Goal: Find specific page/section: Find specific page/section

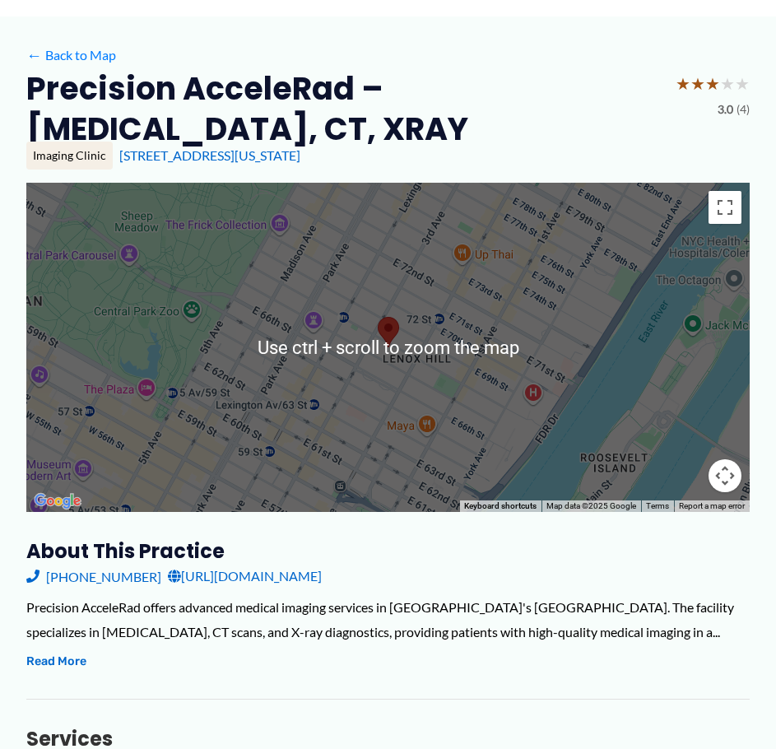
scroll to position [329, 0]
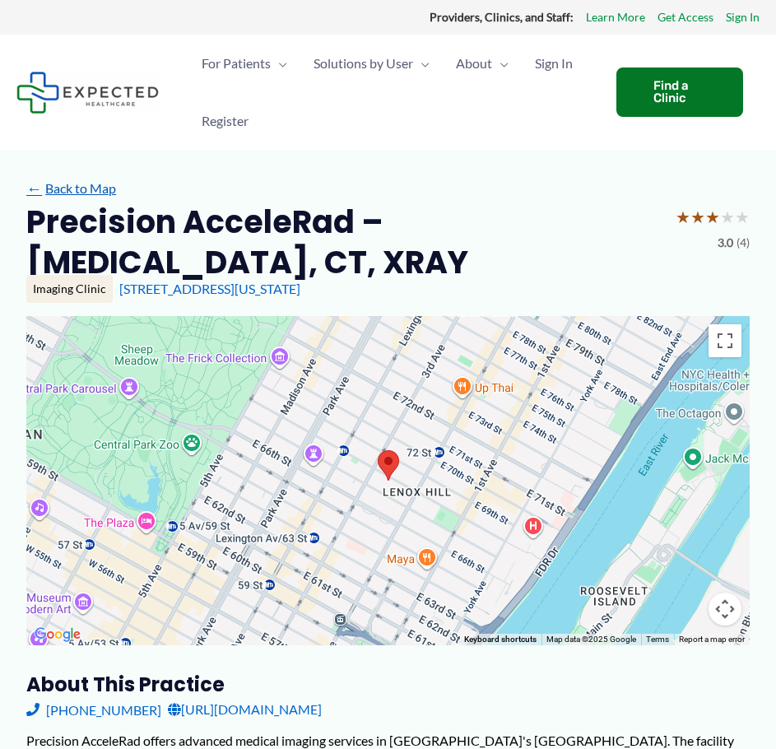
click at [71, 193] on link "← Back to Map" at bounding box center [71, 188] width 90 height 25
click at [72, 189] on link "← Back to Map" at bounding box center [71, 188] width 90 height 25
click at [77, 198] on link "← Back to Map" at bounding box center [71, 188] width 90 height 25
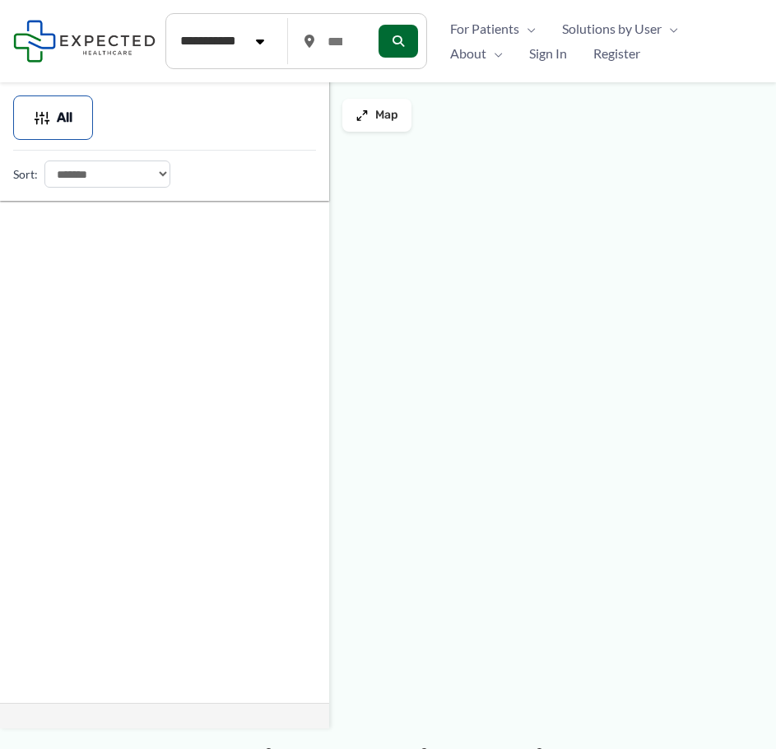
type input "*****"
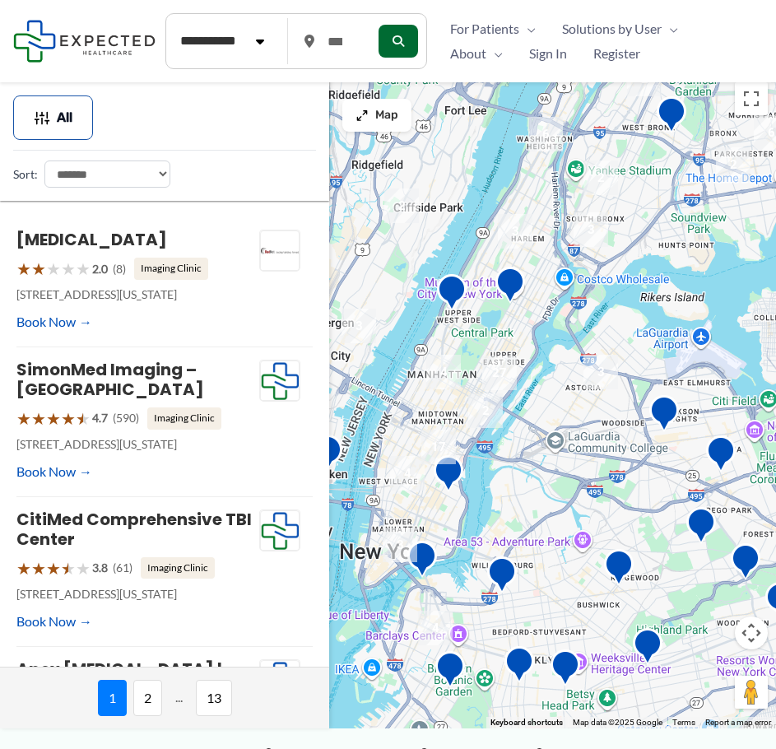
drag, startPoint x: 440, startPoint y: 424, endPoint x: 549, endPoint y: 409, distance: 109.6
click at [549, 409] on div at bounding box center [388, 401] width 776 height 654
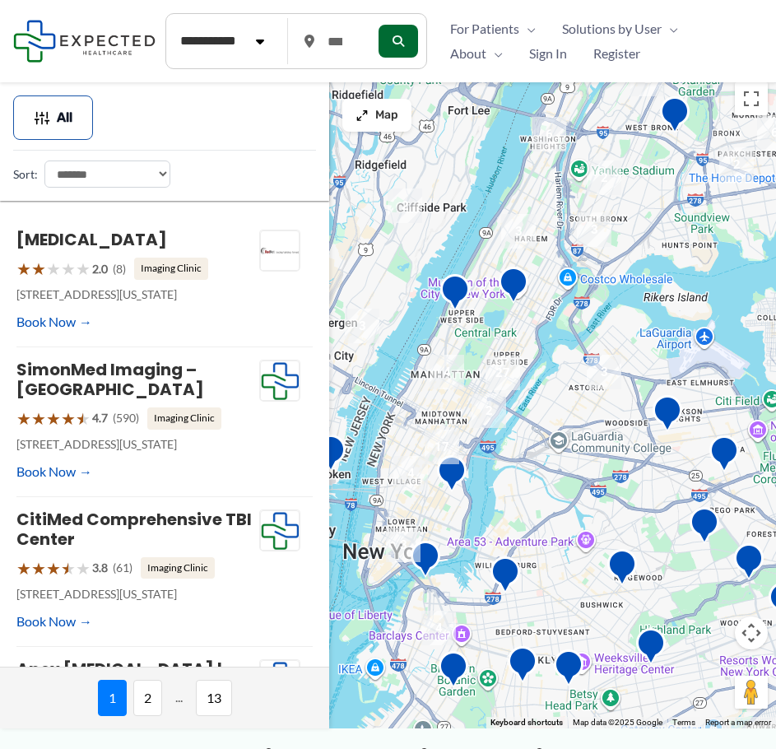
click at [481, 413] on img "2" at bounding box center [489, 410] width 35 height 35
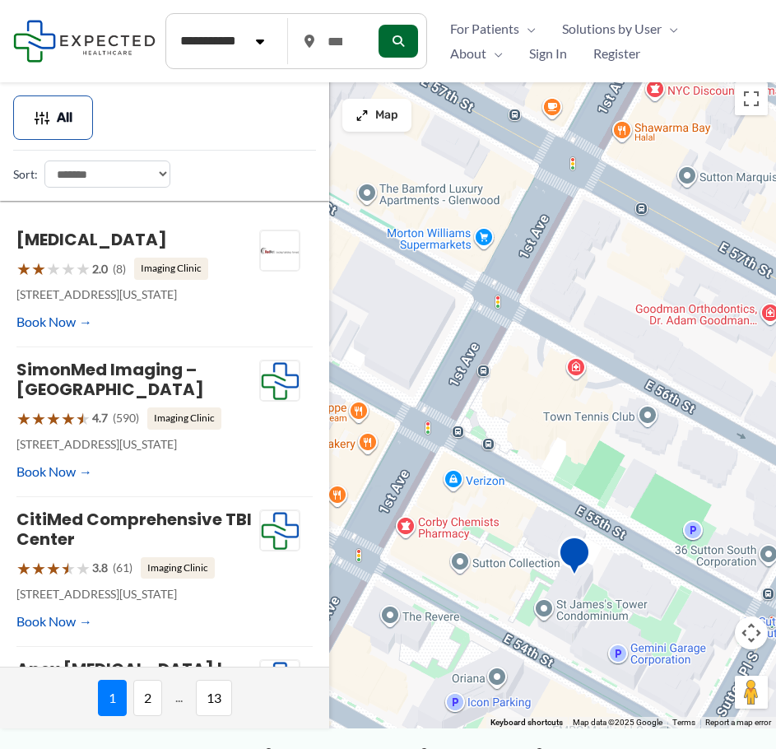
click at [586, 568] on img "Weill Cornell Imaging at NewYork-Presbyterian" at bounding box center [574, 558] width 33 height 45
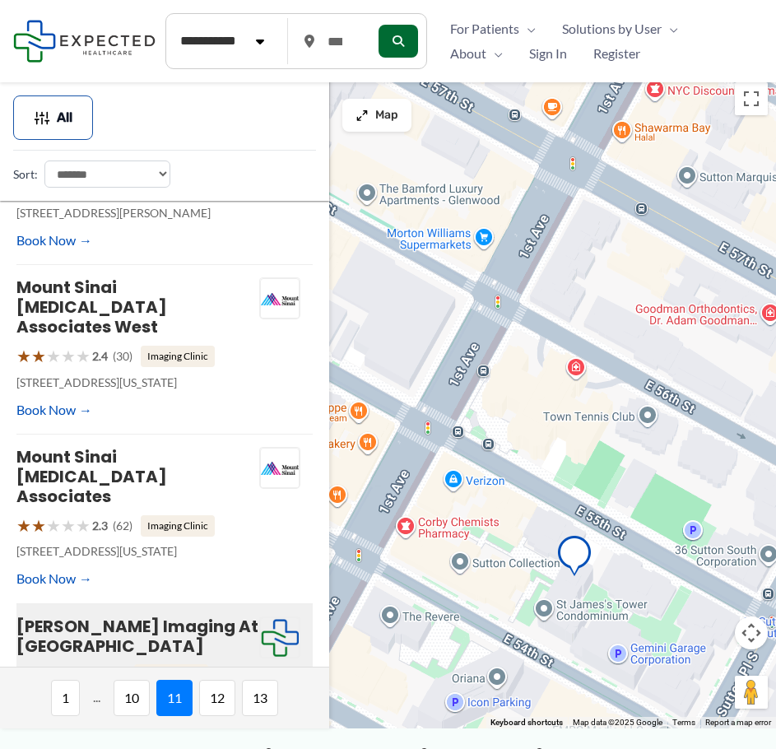
scroll to position [559, 0]
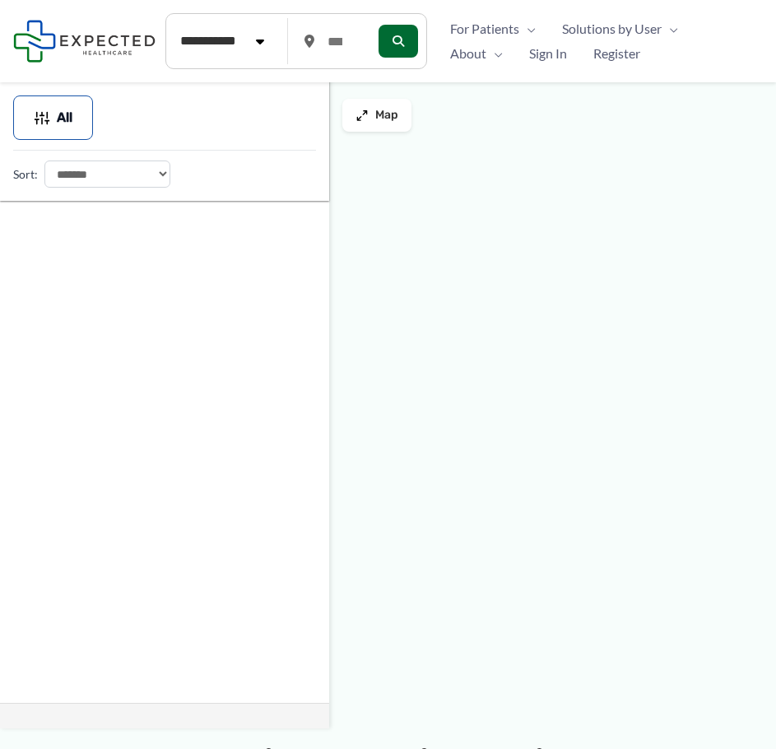
type input "*****"
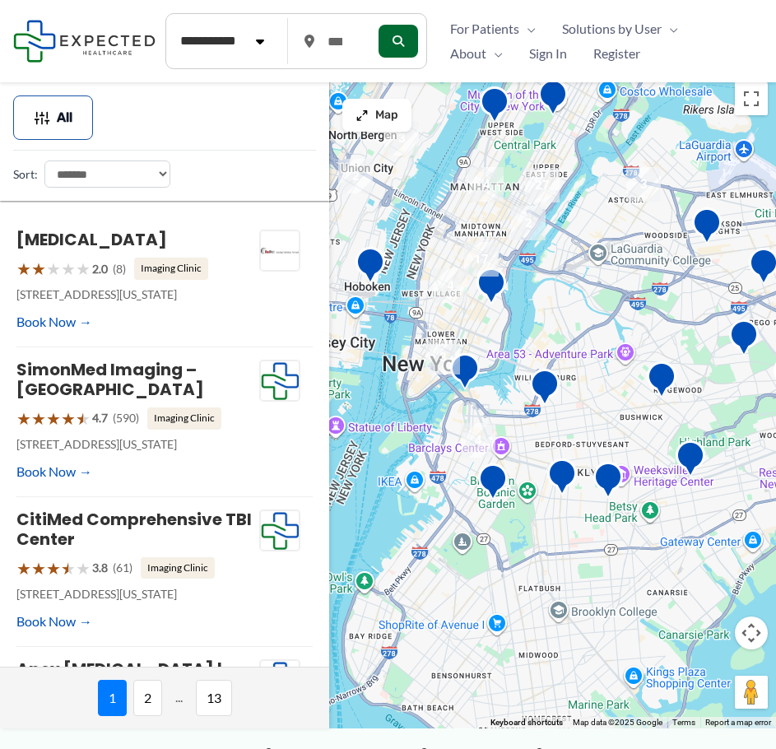
drag, startPoint x: 469, startPoint y: 411, endPoint x: 630, endPoint y: 193, distance: 270.7
click at [630, 193] on div at bounding box center [388, 401] width 776 height 654
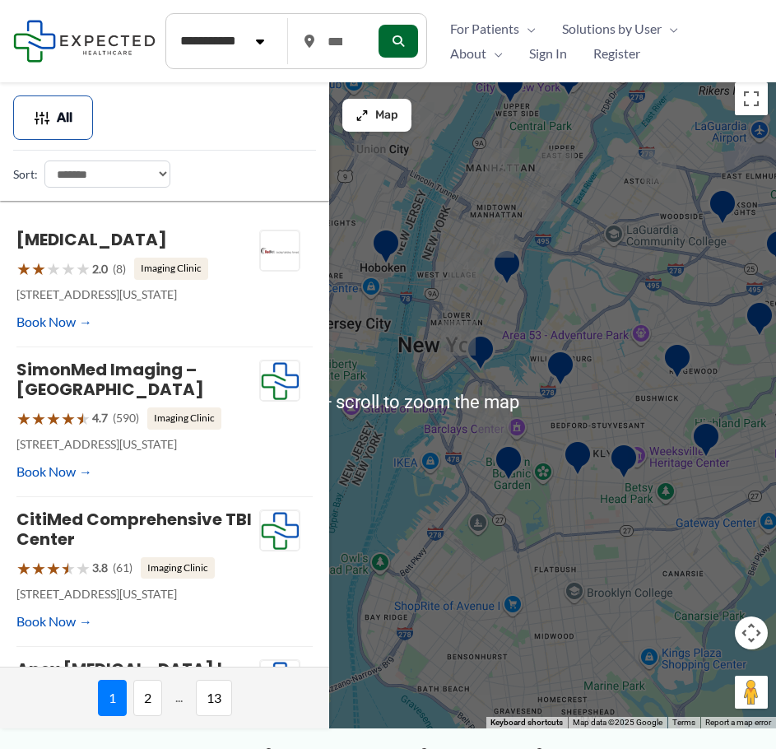
click at [547, 399] on div at bounding box center [388, 401] width 776 height 654
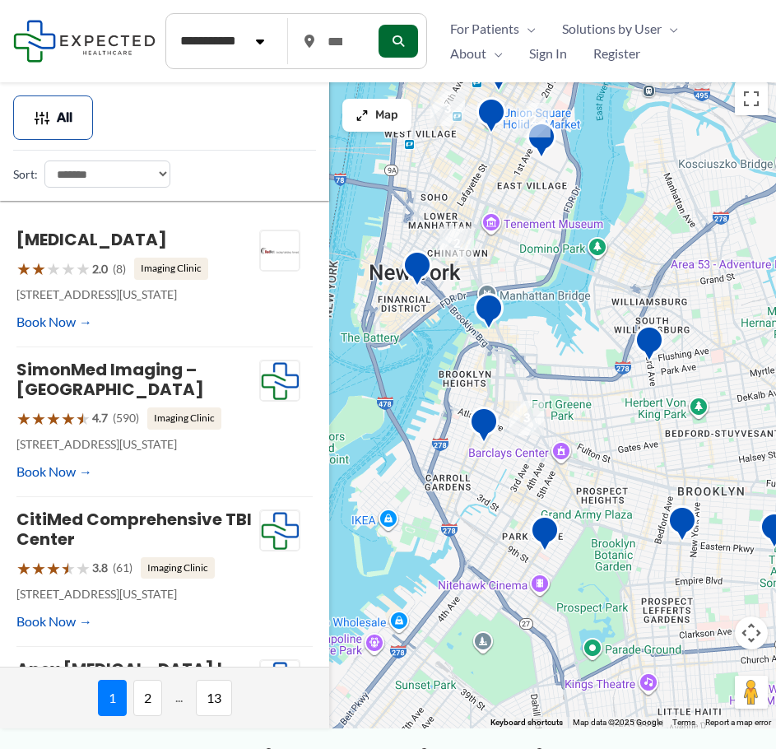
drag, startPoint x: 498, startPoint y: 416, endPoint x: 577, endPoint y: 395, distance: 81.8
click at [577, 395] on div at bounding box center [388, 401] width 776 height 654
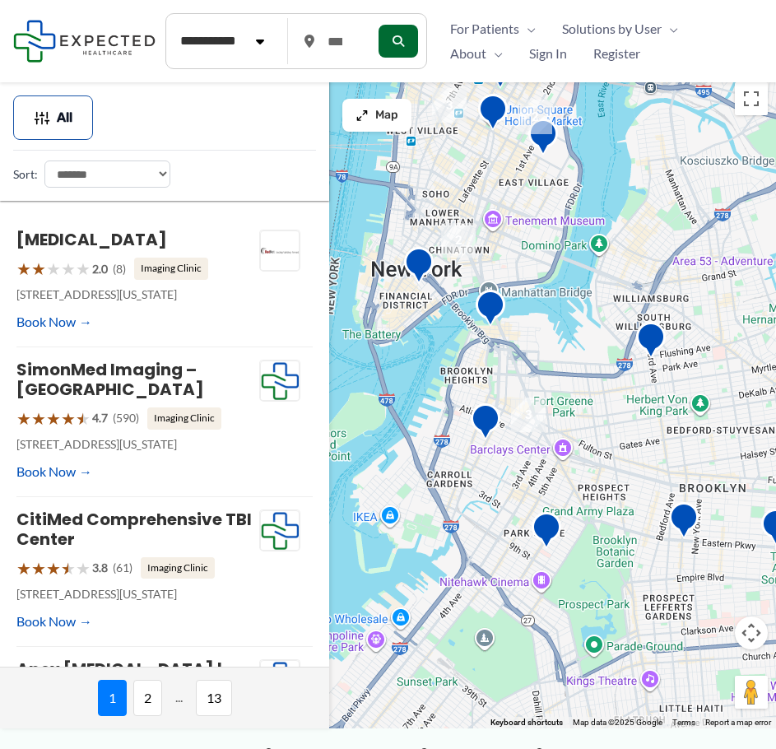
click at [533, 373] on div at bounding box center [388, 401] width 776 height 654
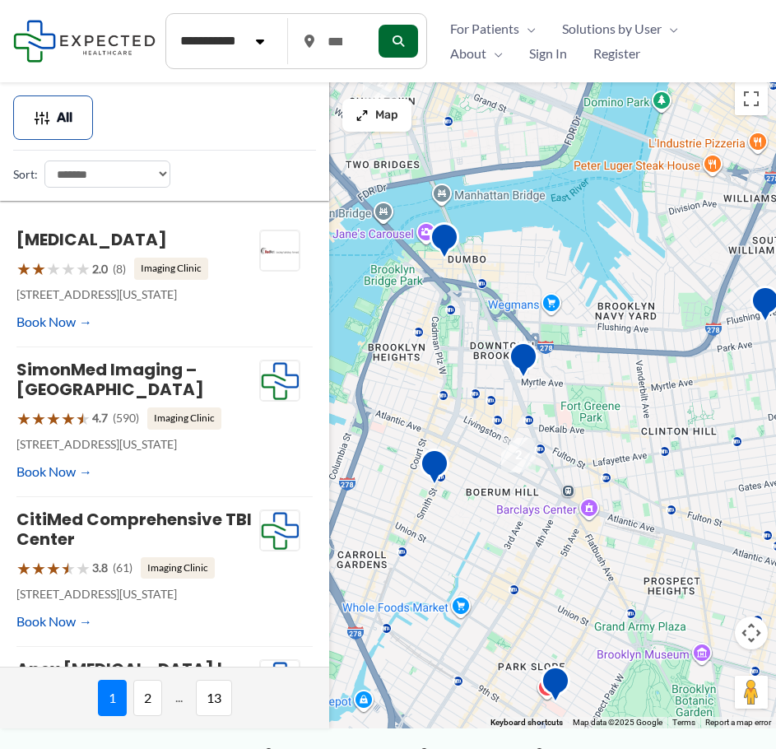
drag, startPoint x: 479, startPoint y: 355, endPoint x: 469, endPoint y: 329, distance: 27.4
click at [469, 328] on div at bounding box center [388, 401] width 776 height 654
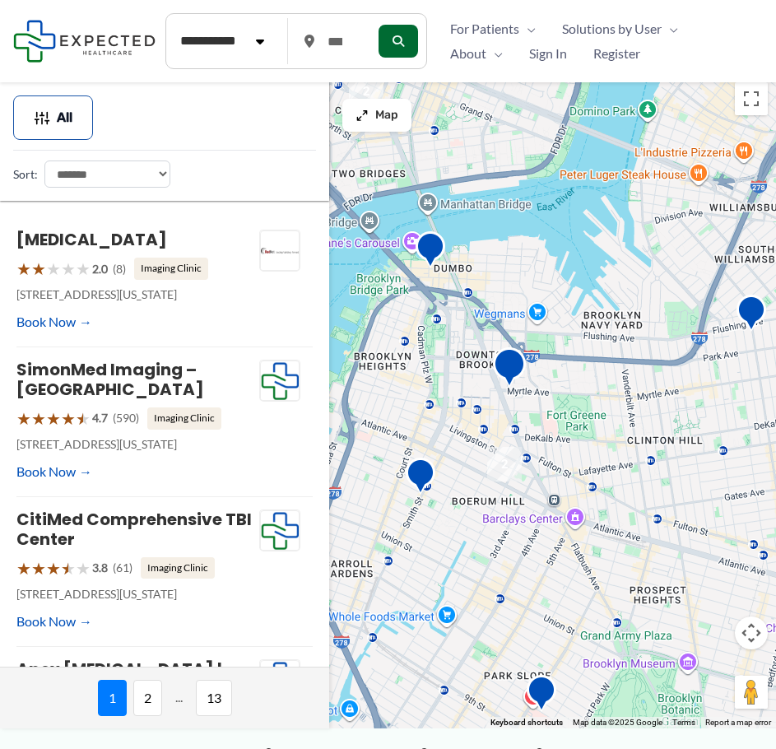
click at [506, 379] on img "Brooklyn Imaging" at bounding box center [509, 369] width 33 height 45
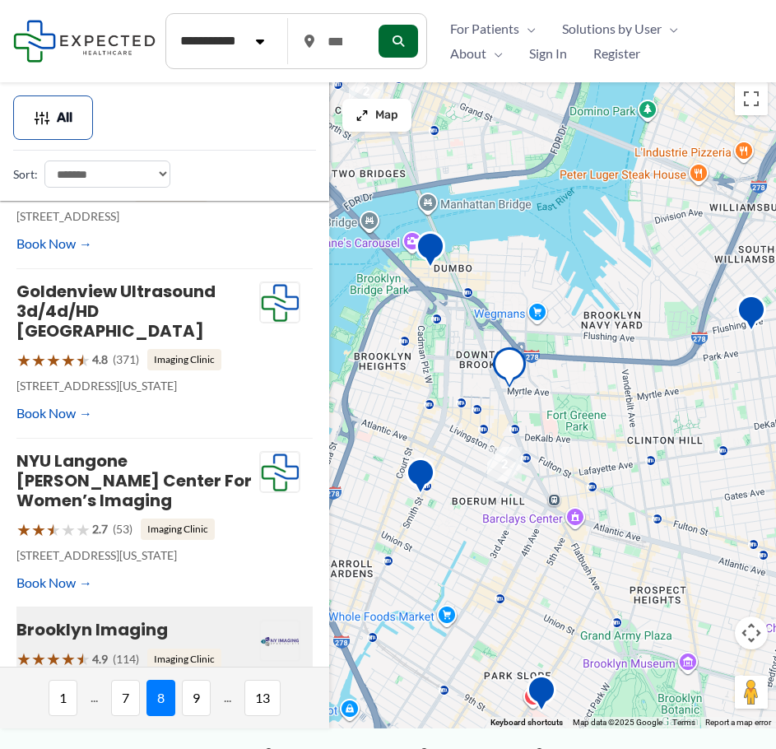
scroll to position [318, 0]
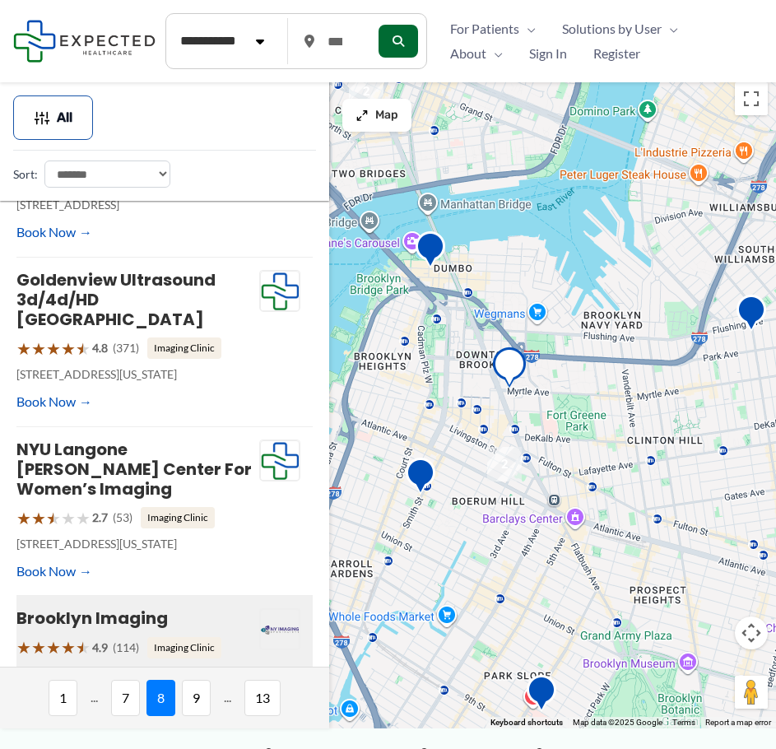
click at [516, 392] on img "Brooklyn Imaging" at bounding box center [509, 369] width 33 height 45
click at [543, 382] on div "To navigate, press the arrow keys." at bounding box center [388, 401] width 776 height 654
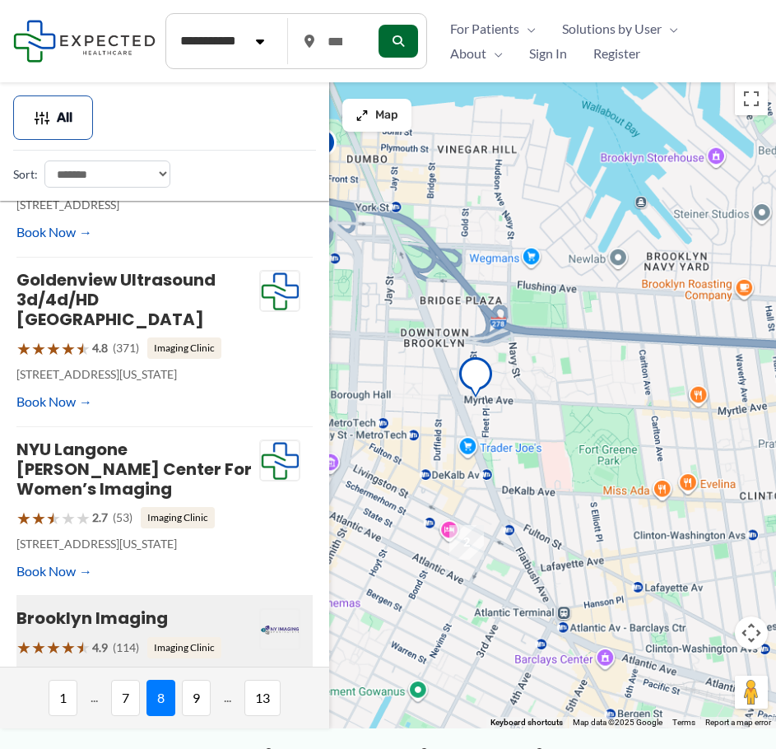
click at [562, 374] on div at bounding box center [388, 401] width 776 height 654
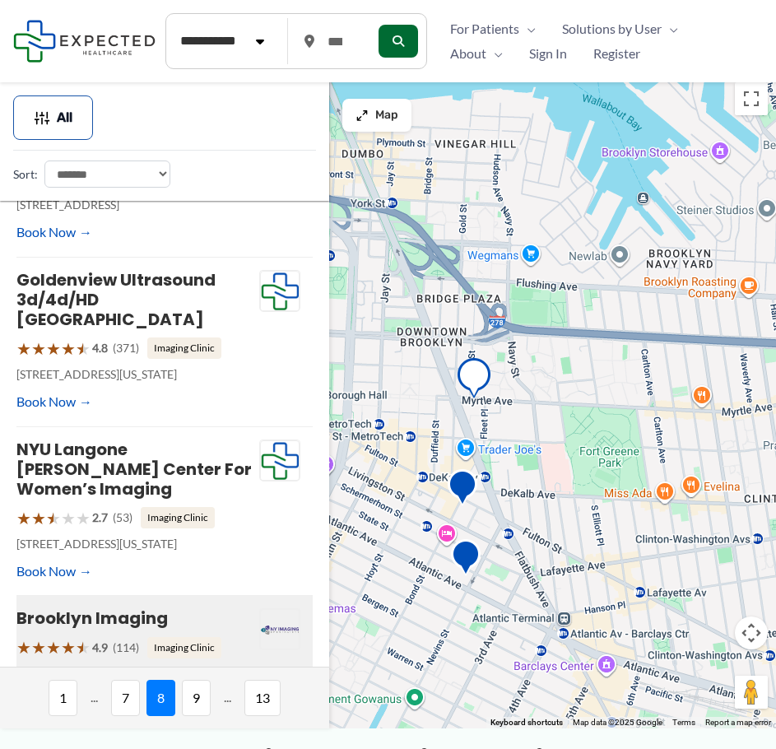
click at [562, 374] on div at bounding box center [388, 401] width 776 height 654
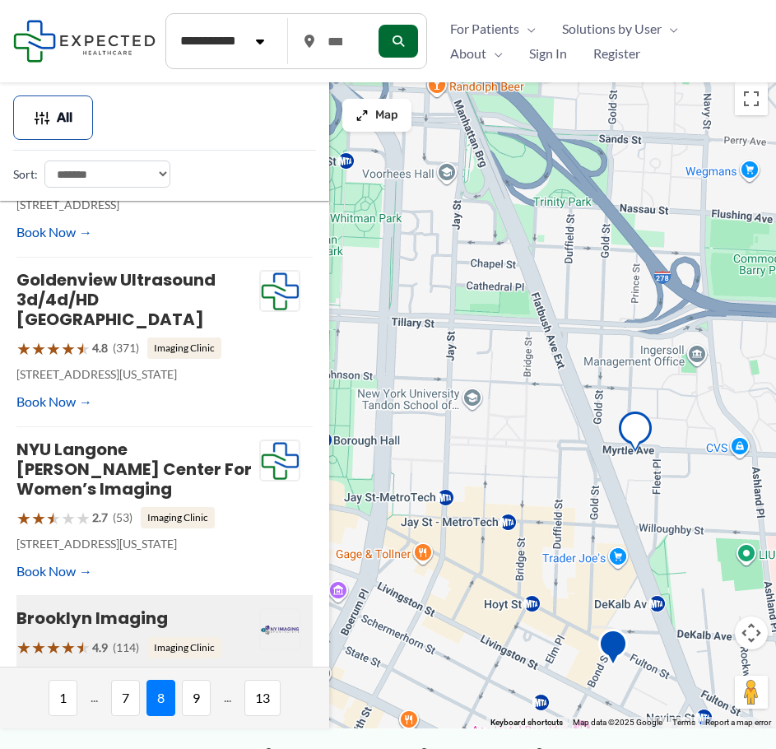
drag, startPoint x: 514, startPoint y: 401, endPoint x: 771, endPoint y: 425, distance: 257.8
click at [771, 425] on div at bounding box center [388, 401] width 776 height 654
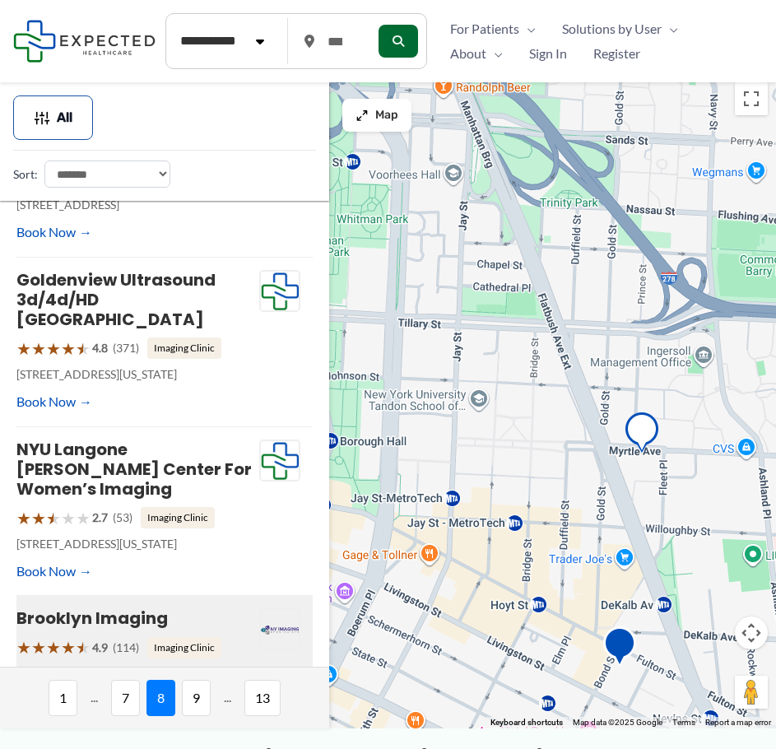
click at [611, 654] on img "Lenox Hill Radiology | Bond Street" at bounding box center [619, 648] width 33 height 45
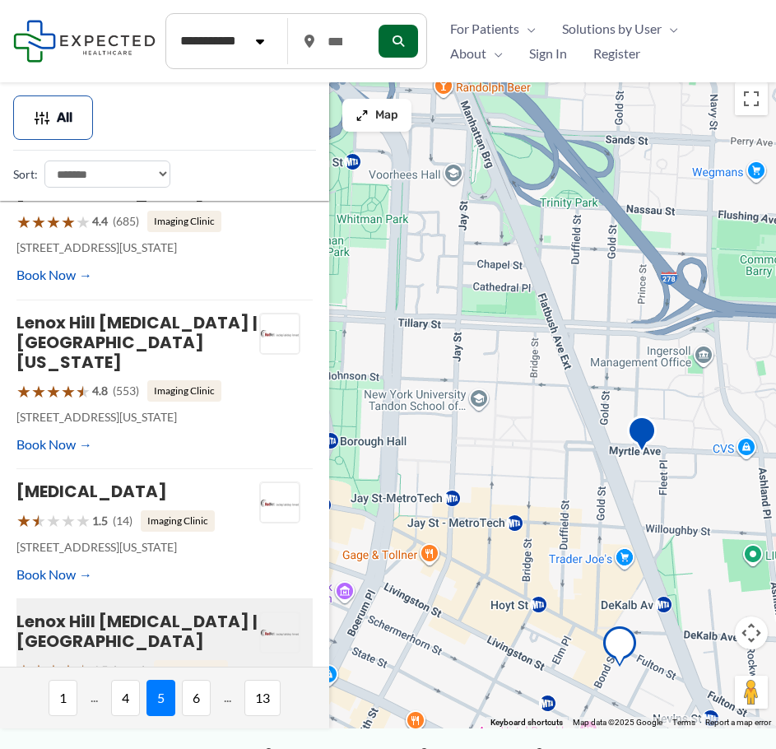
scroll to position [429, 0]
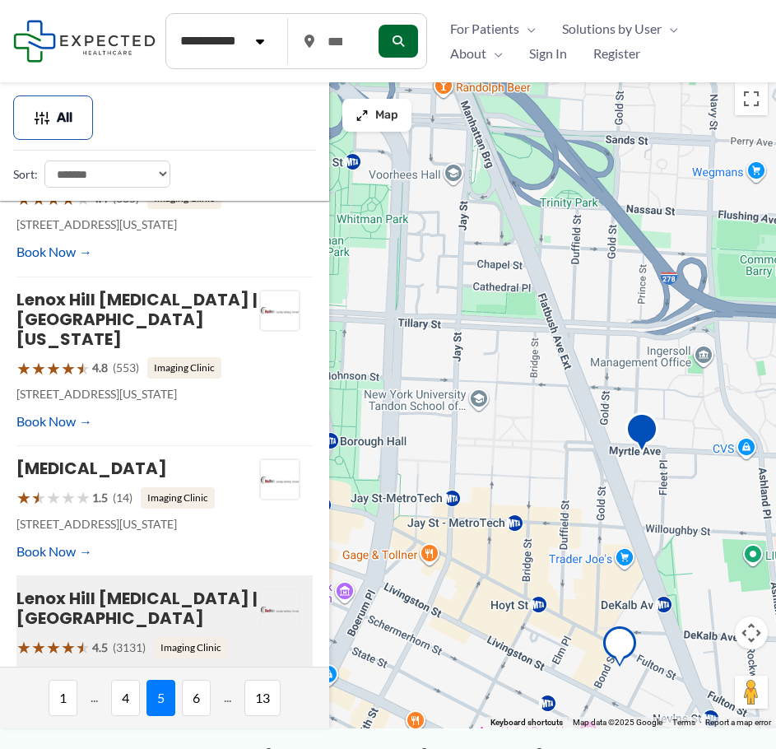
click at [647, 446] on img "Brooklyn Imaging" at bounding box center [641, 434] width 33 height 45
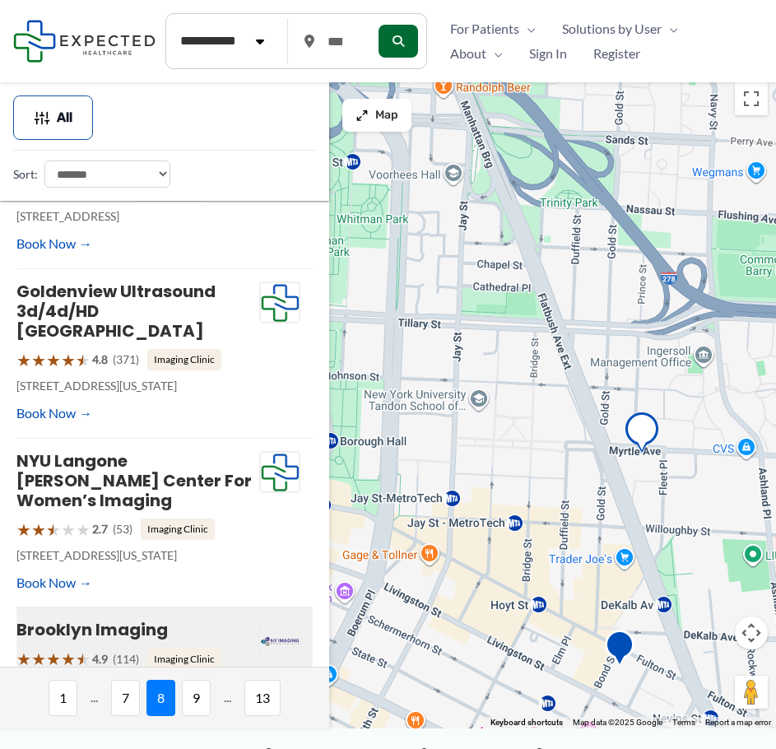
scroll to position [318, 0]
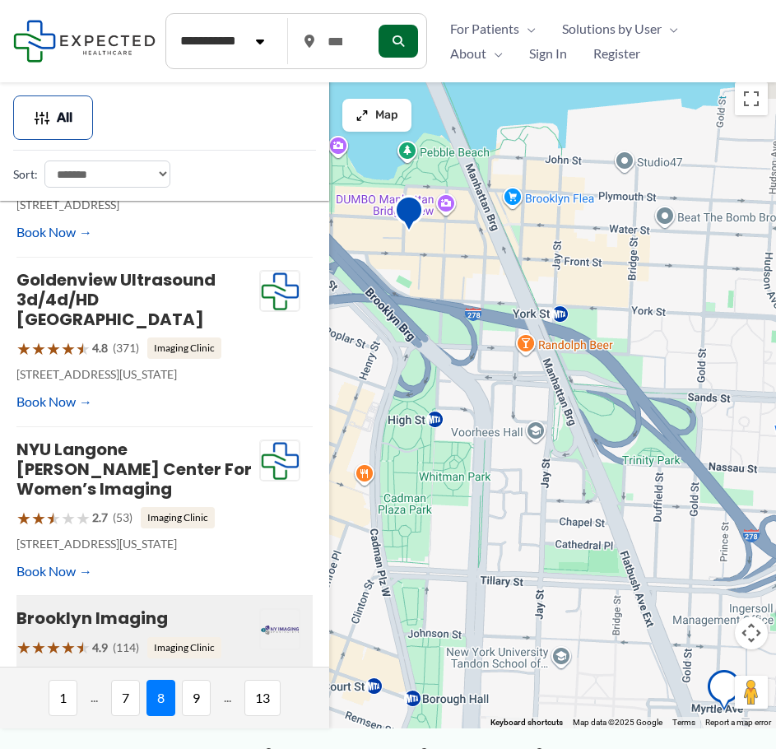
drag, startPoint x: 540, startPoint y: 259, endPoint x: 617, endPoint y: 488, distance: 241.5
click at [632, 544] on div at bounding box center [388, 401] width 776 height 654
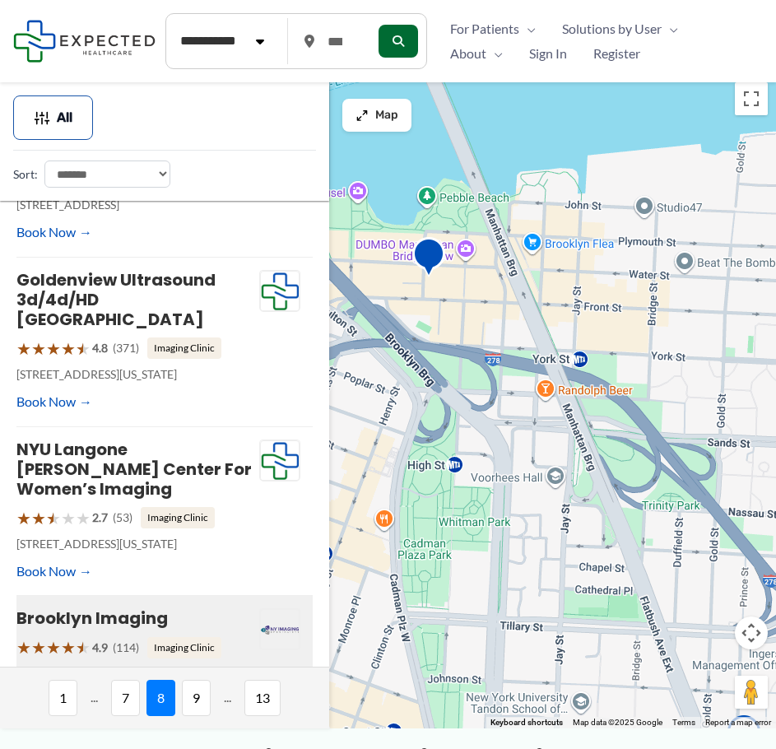
click at [420, 256] on img "Lyons Medical &#8211; Mobile Imaging and Radiology" at bounding box center [428, 259] width 33 height 45
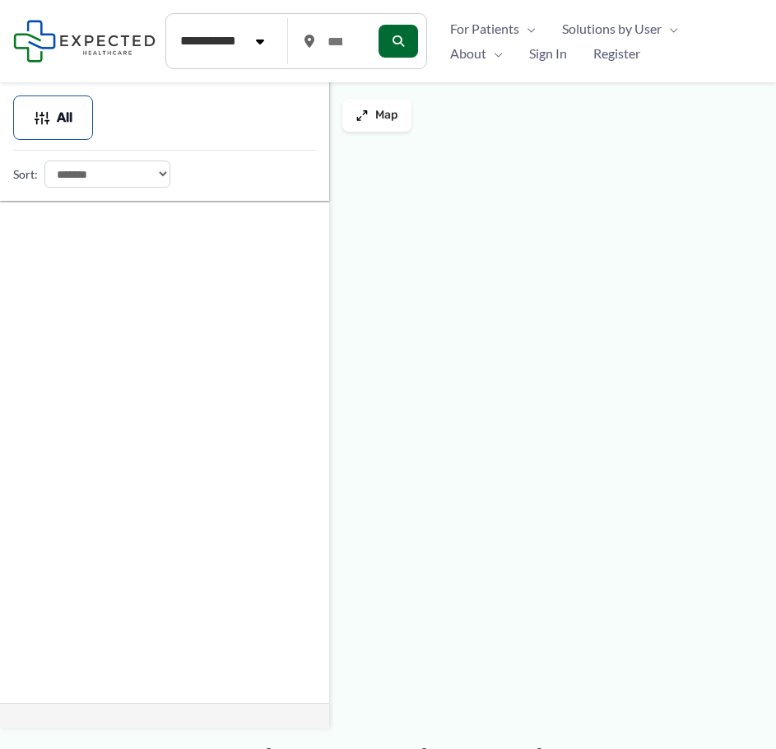
type input "*****"
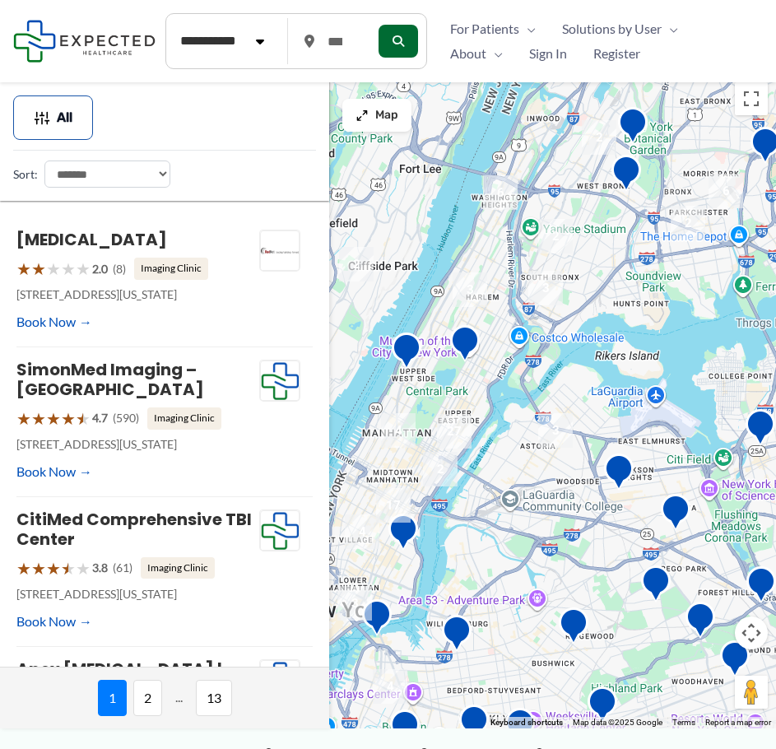
drag, startPoint x: 545, startPoint y: 311, endPoint x: 606, endPoint y: 364, distance: 80.5
click at [606, 364] on div at bounding box center [388, 401] width 776 height 654
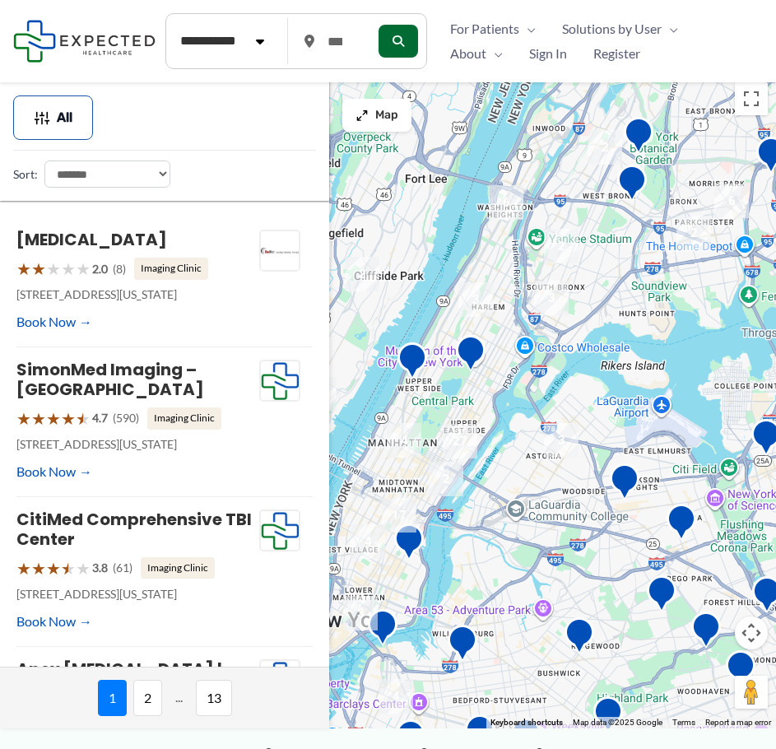
click at [503, 355] on div at bounding box center [388, 401] width 776 height 654
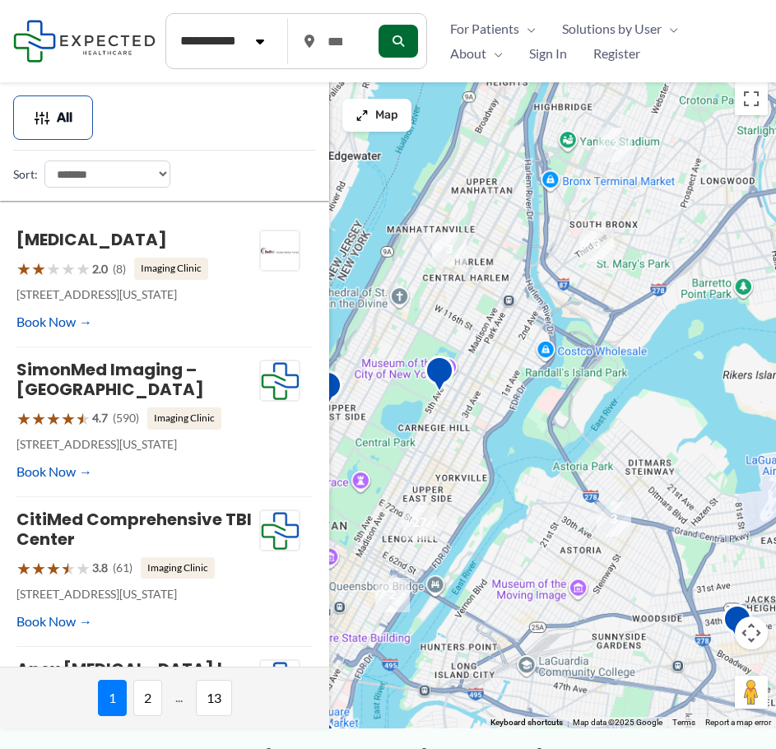
click at [495, 343] on div at bounding box center [388, 401] width 776 height 654
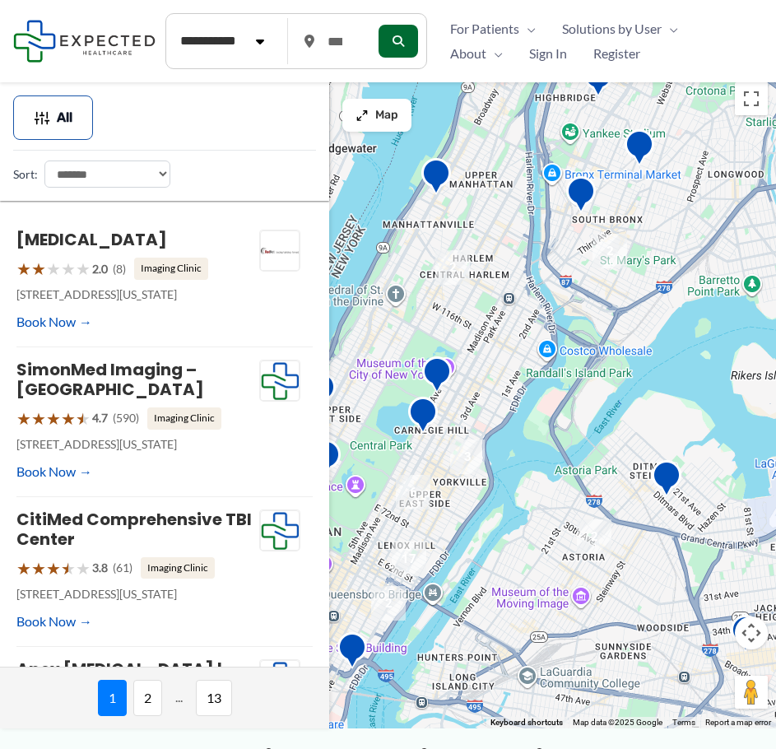
click at [495, 343] on div at bounding box center [388, 401] width 776 height 654
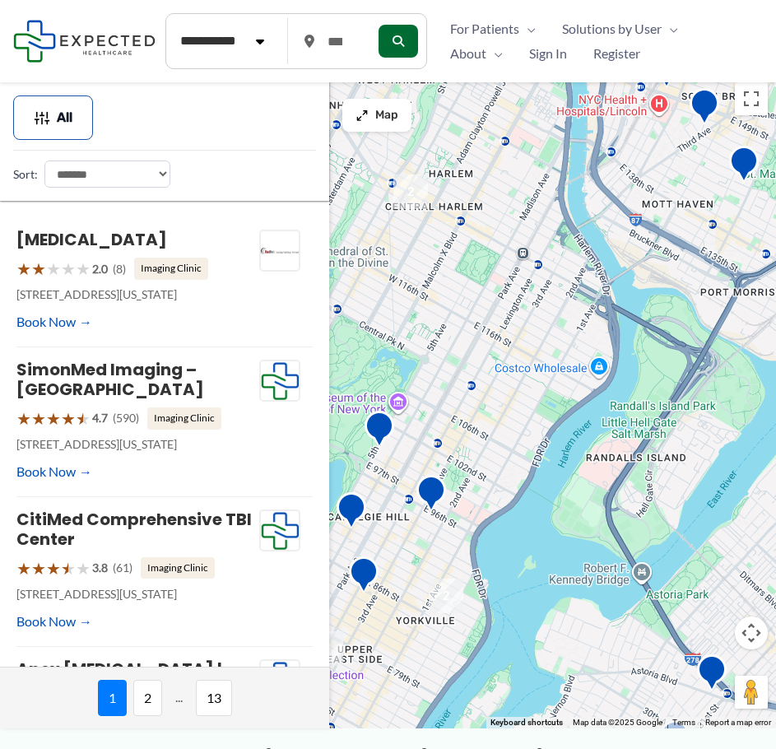
click at [483, 309] on div at bounding box center [388, 401] width 776 height 654
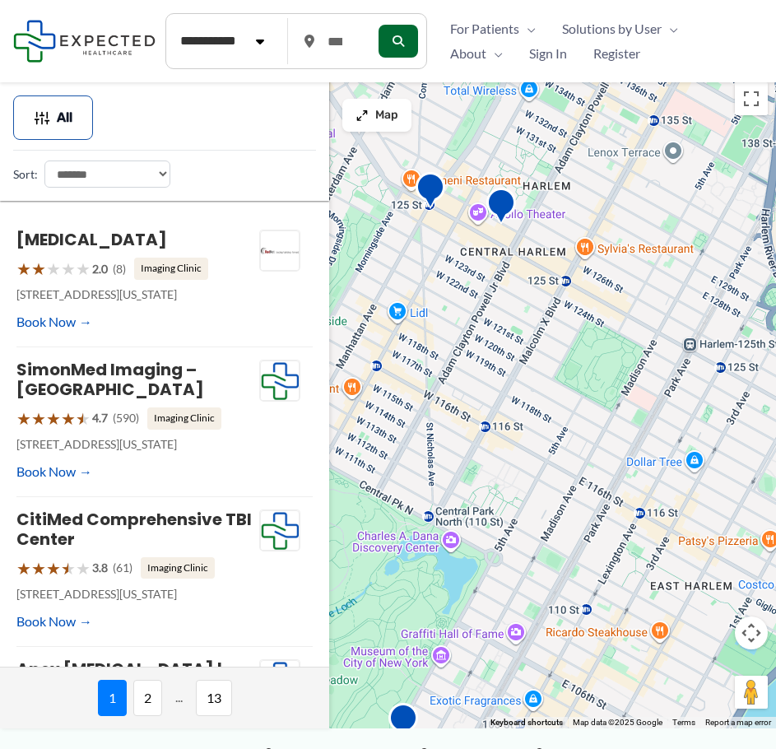
drag, startPoint x: 473, startPoint y: 268, endPoint x: 602, endPoint y: 418, distance: 197.3
click at [602, 418] on div at bounding box center [388, 401] width 776 height 654
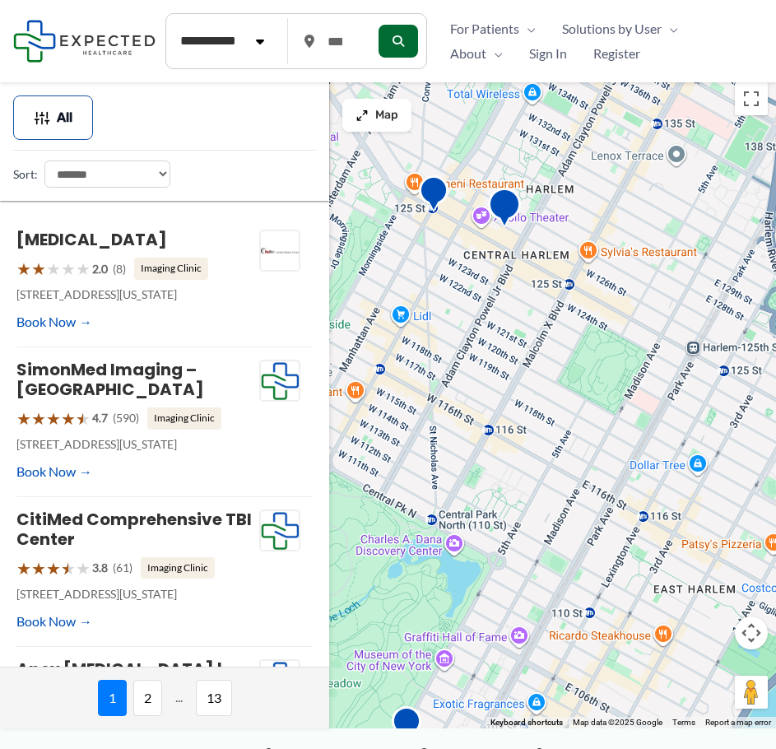
click at [504, 200] on img "Lenox Hill Radiology | Harlem" at bounding box center [504, 210] width 33 height 45
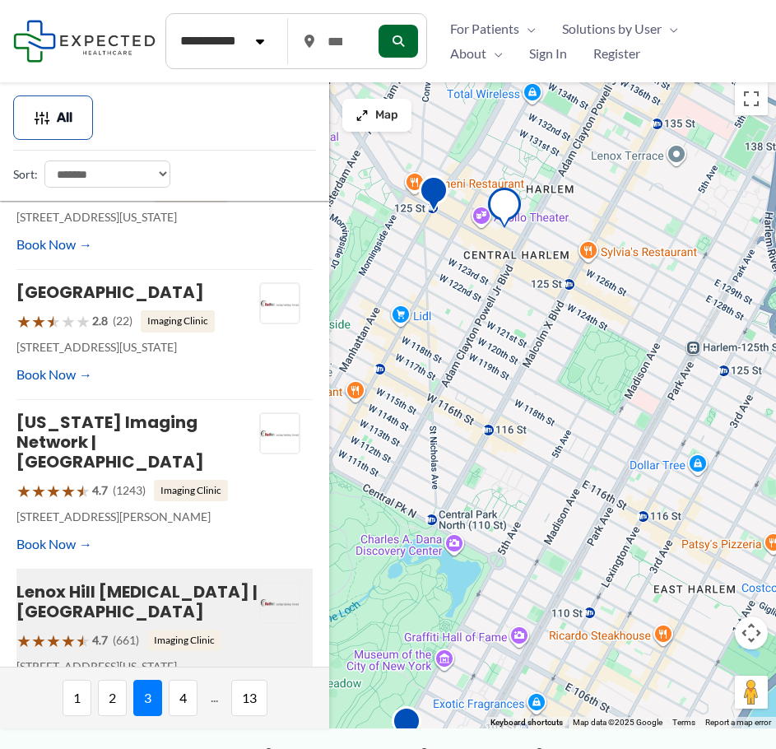
scroll to position [1027, 0]
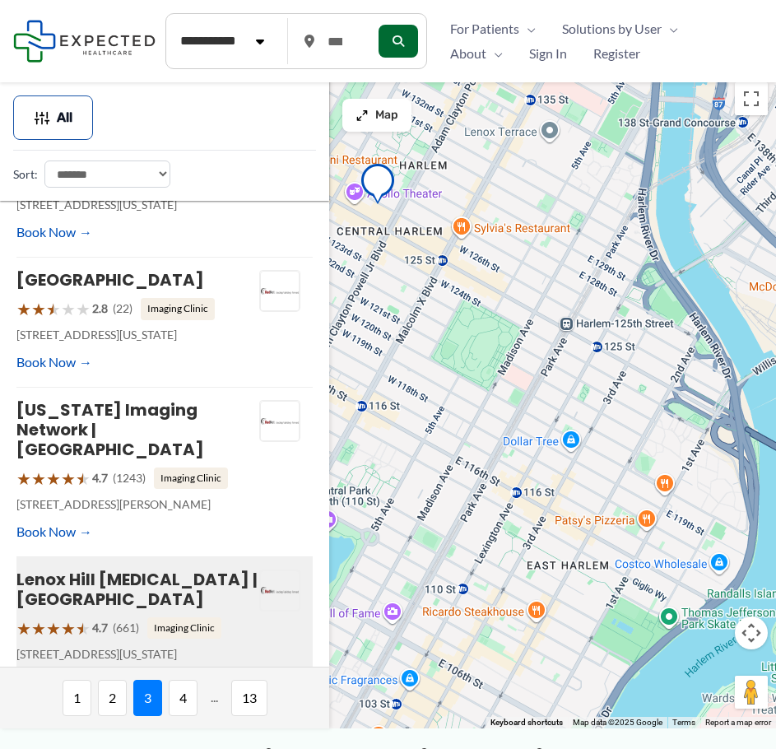
drag, startPoint x: 625, startPoint y: 414, endPoint x: 502, endPoint y: 392, distance: 124.6
click at [502, 392] on div at bounding box center [388, 401] width 776 height 654
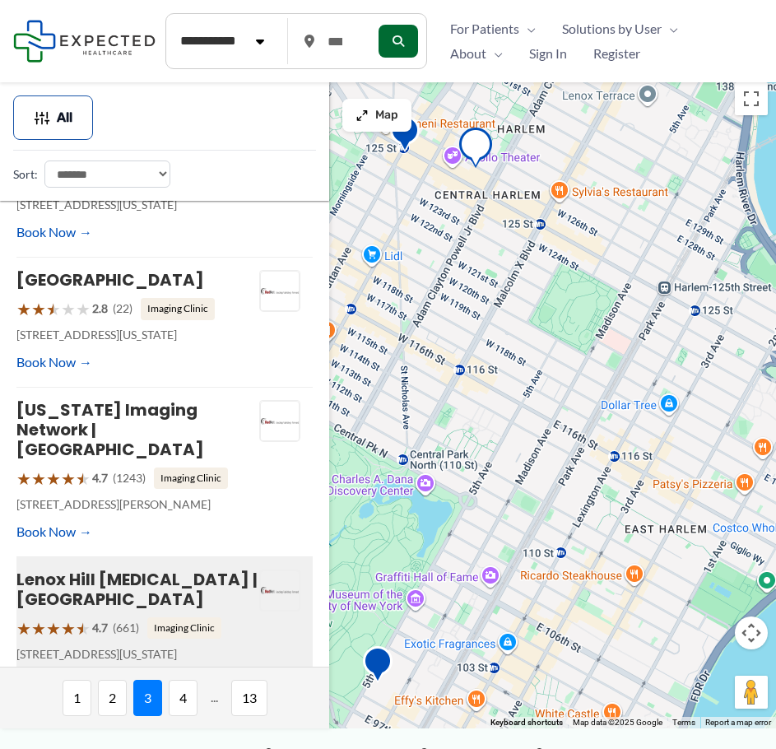
drag, startPoint x: 542, startPoint y: 388, endPoint x: 573, endPoint y: 372, distance: 34.6
click at [573, 372] on div at bounding box center [388, 401] width 776 height 654
